Goal: Find specific page/section

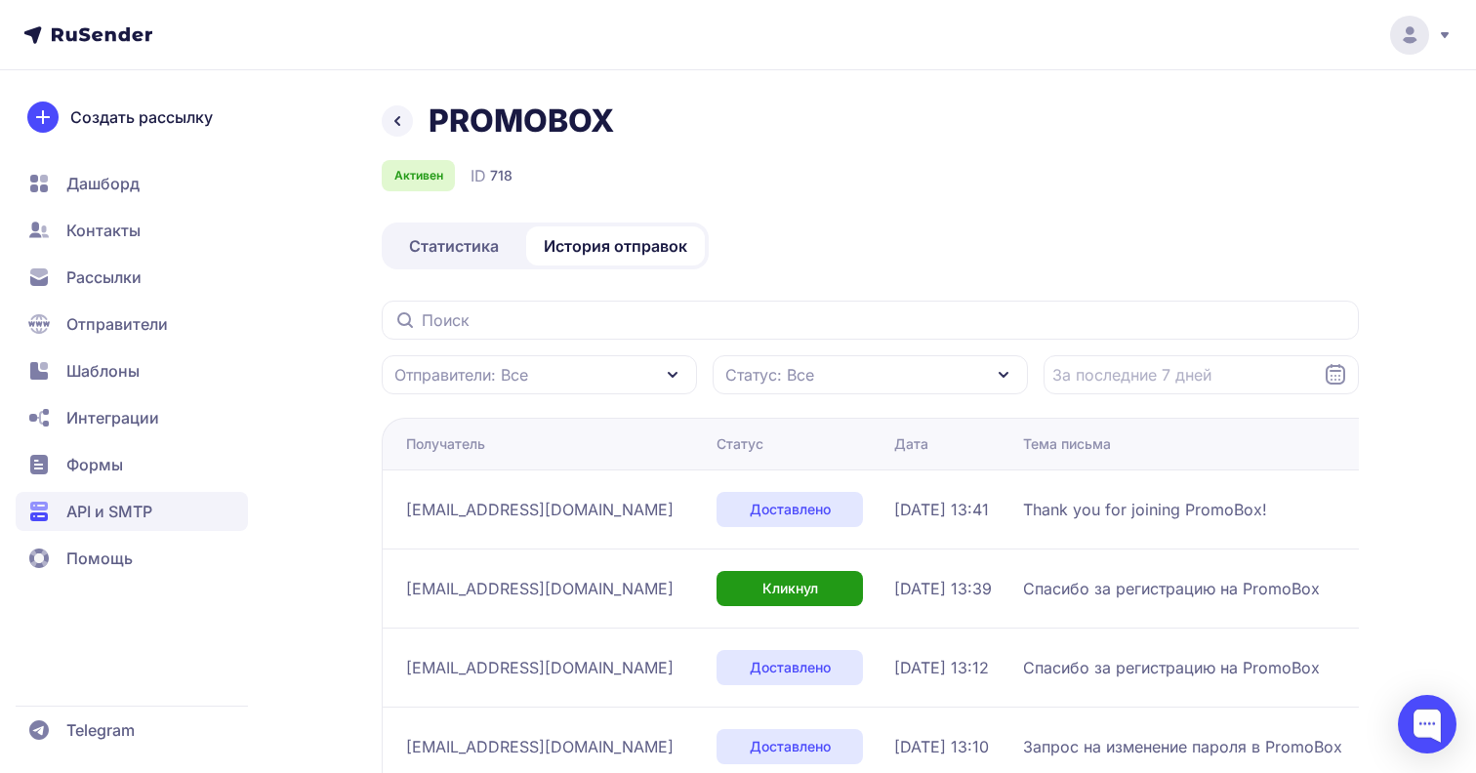
scroll to position [135, 0]
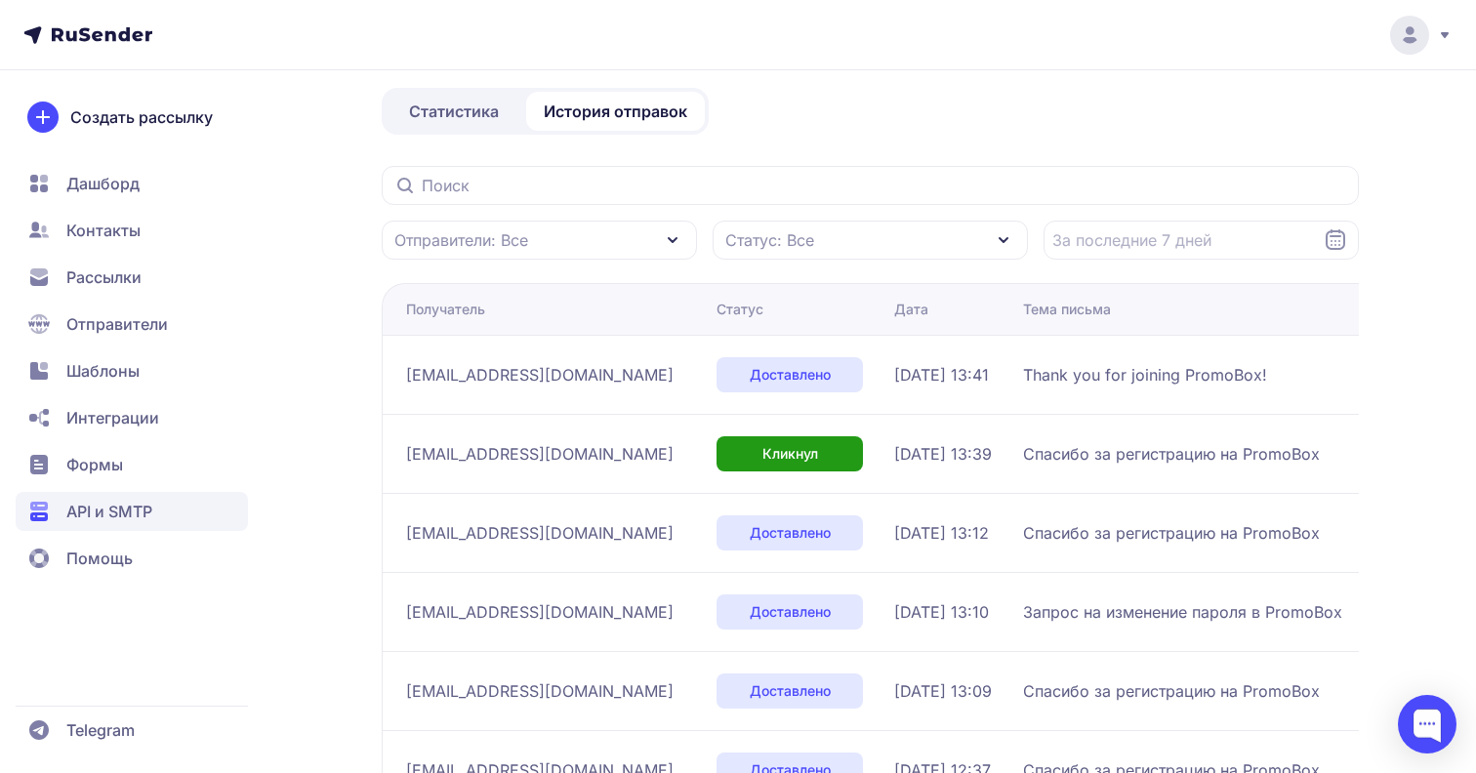
click at [114, 509] on span "API и SMTP" at bounding box center [109, 511] width 86 height 23
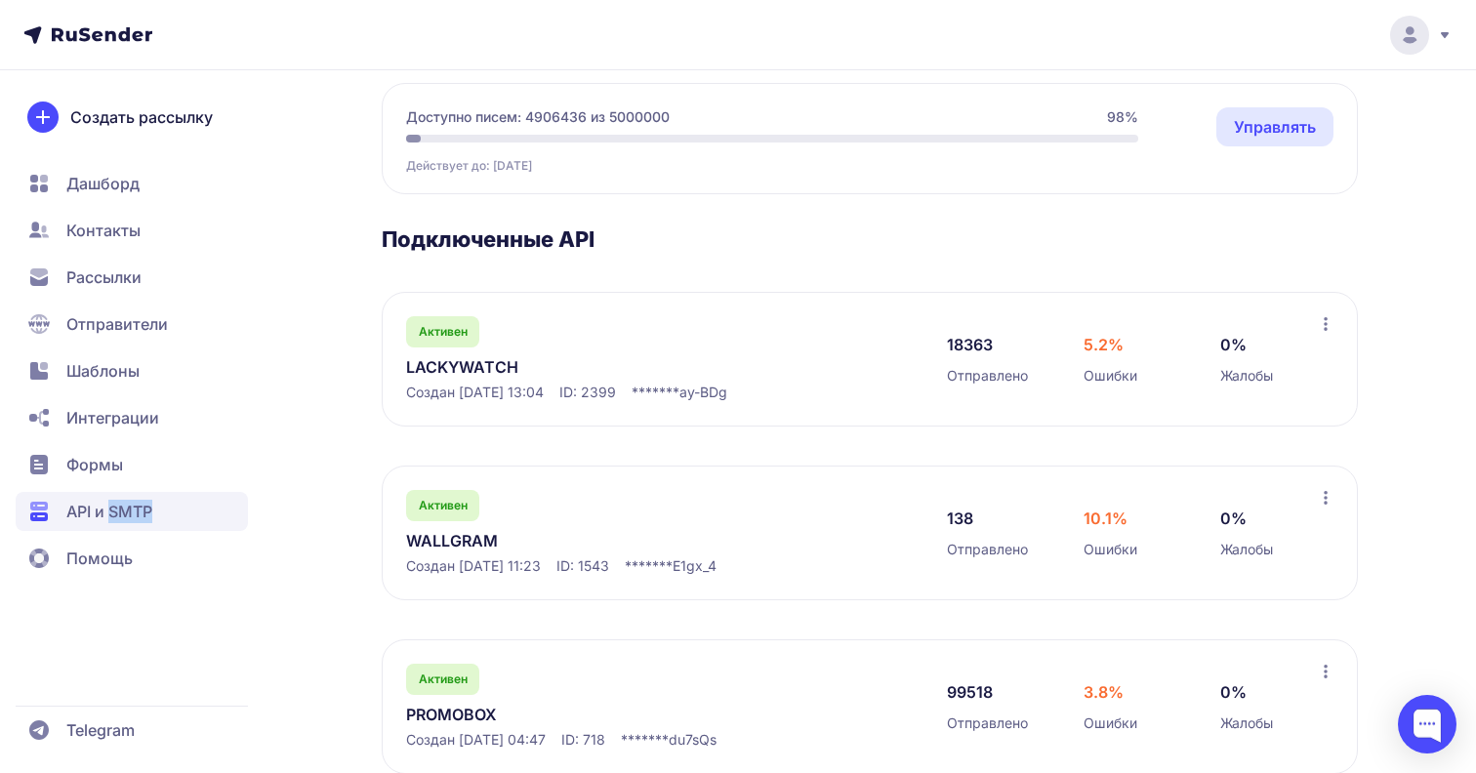
scroll to position [131, 0]
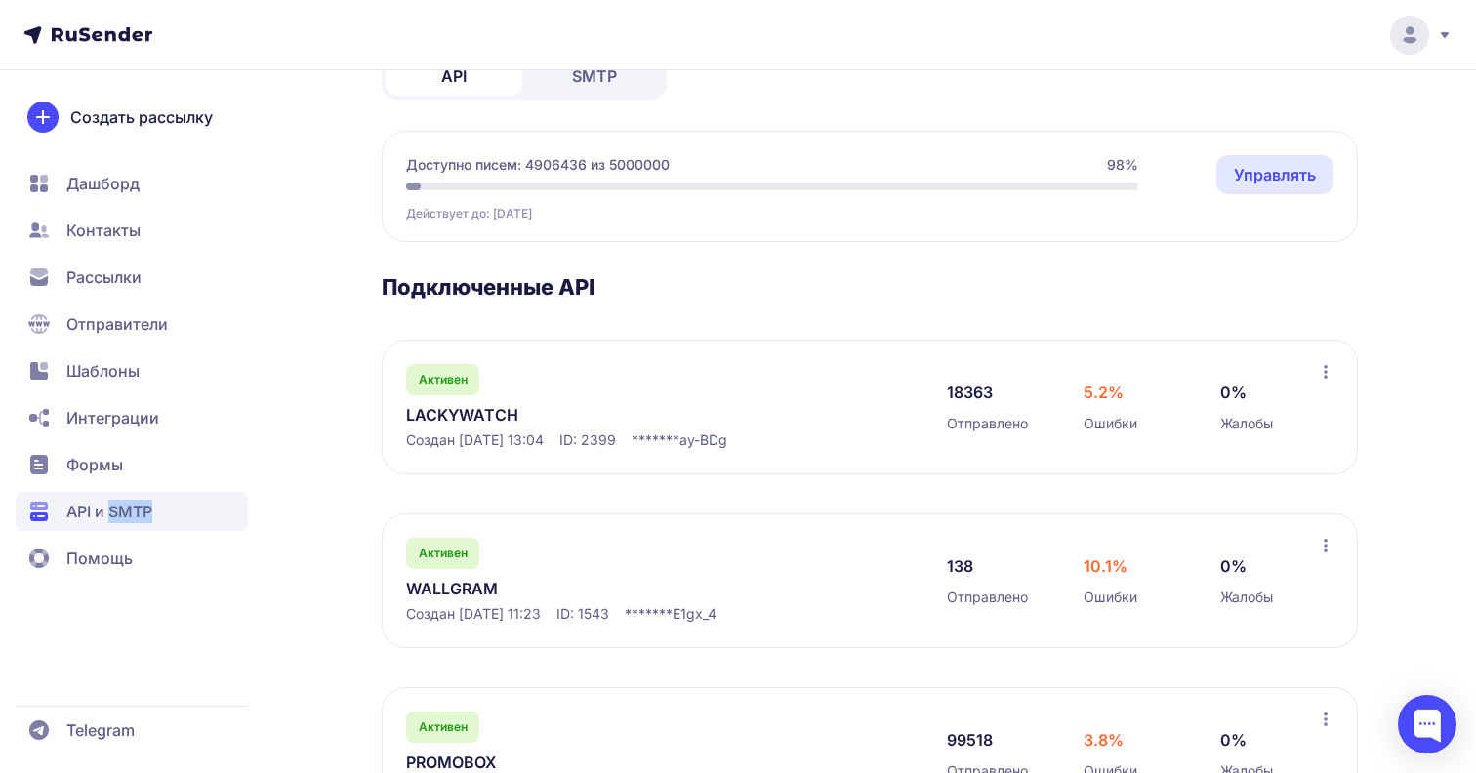
click at [505, 419] on link "LACKYWATCH" at bounding box center [606, 414] width 400 height 23
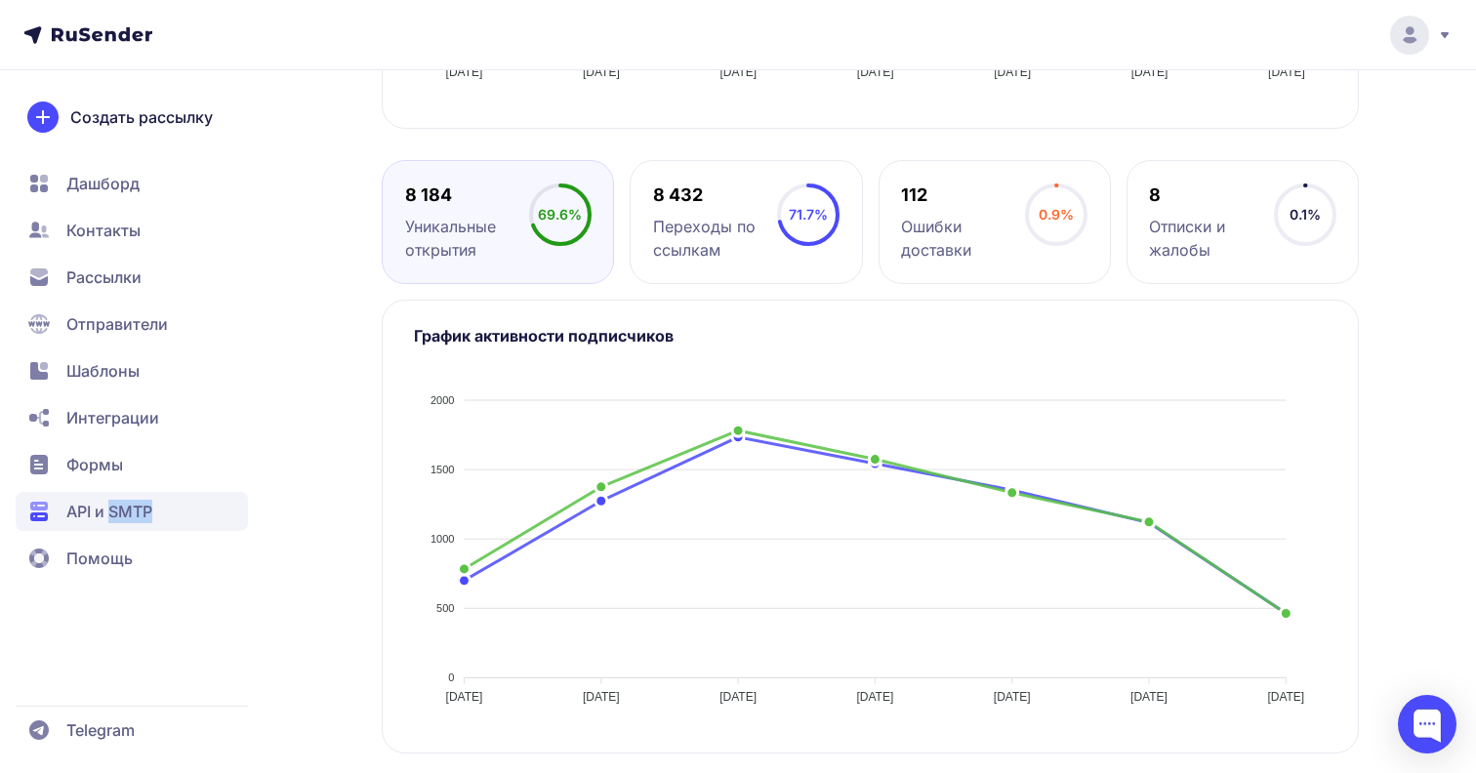
scroll to position [744, 0]
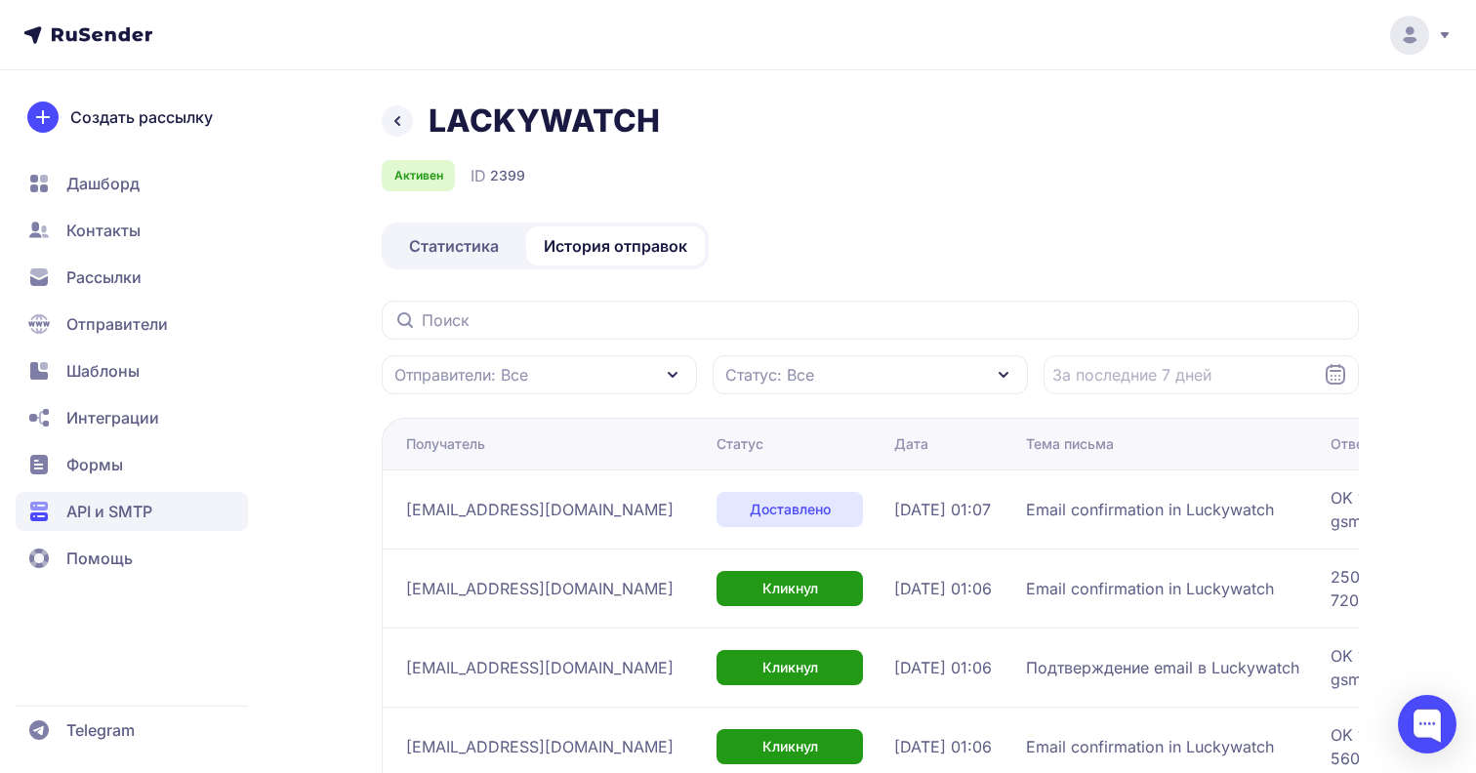
scroll to position [607, 0]
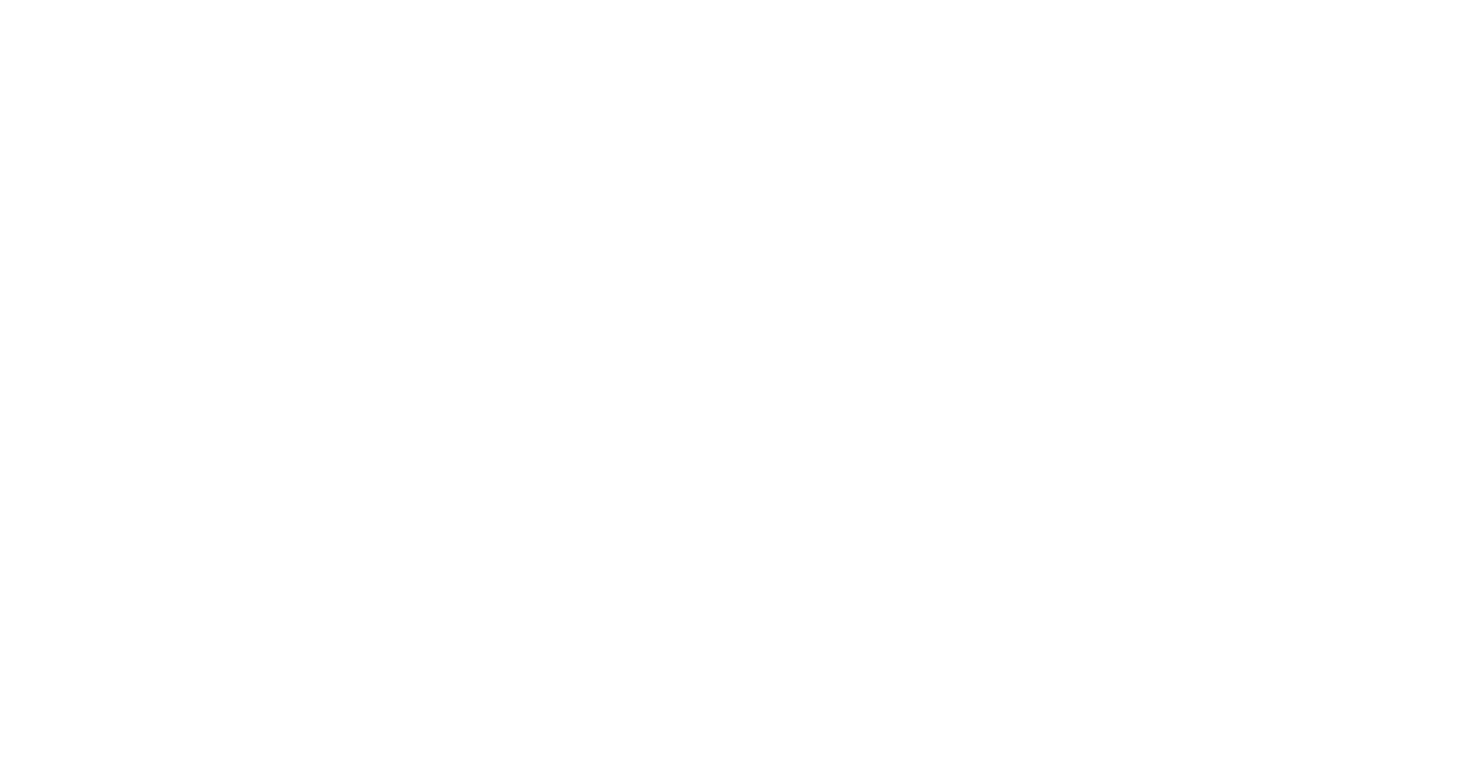
scroll to position [722, 0]
